Goal: Communication & Community: Ask a question

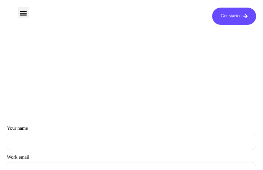
type input "PHuITODNvKlGygC"
type input "[EMAIL_ADDRESS][DOMAIN_NAME]"
type input "qyfzjAyyFPaHr"
type input "GSfpJjMUtlcp"
type input "[EMAIL_ADDRESS][DOMAIN_NAME]"
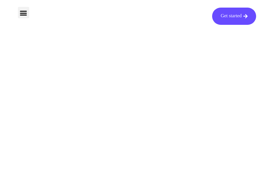
type input "uZSYaFlZLJe"
